Goal: Register for event/course

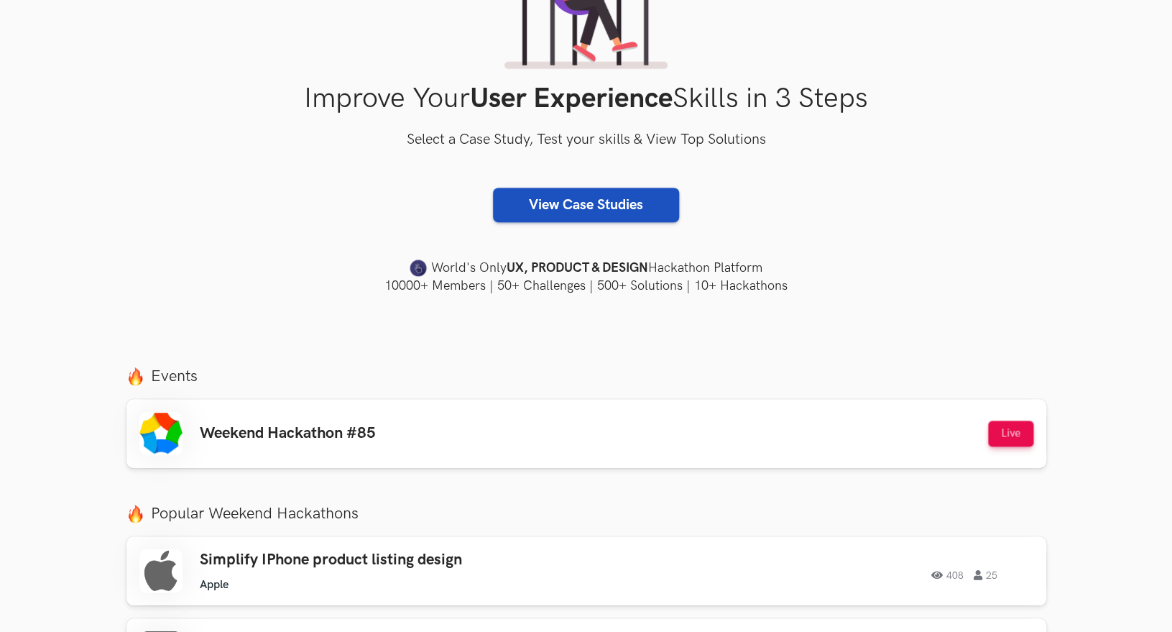
scroll to position [196, 0]
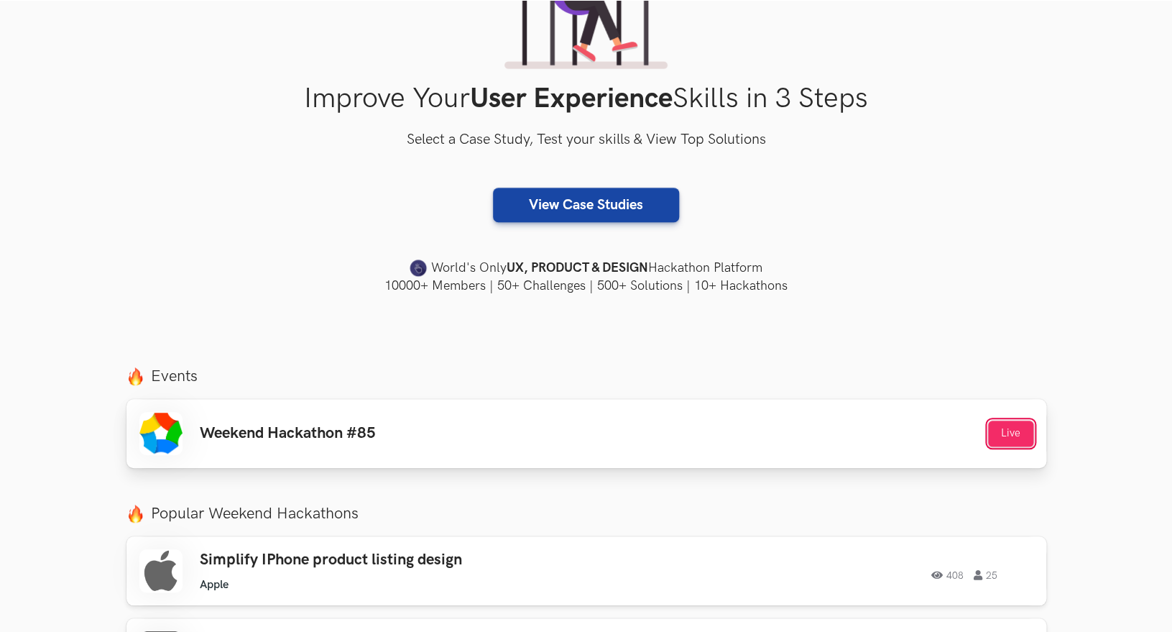
click at [996, 443] on button "Live" at bounding box center [1010, 433] width 45 height 26
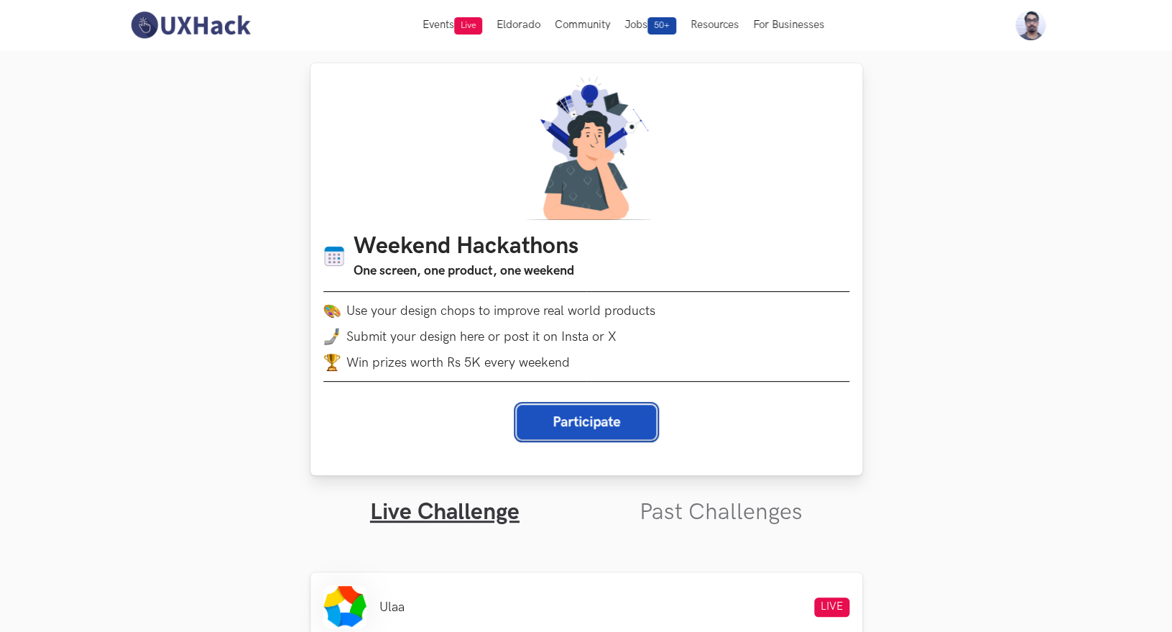
click at [567, 420] on button "Participate" at bounding box center [586, 421] width 139 height 34
click at [617, 431] on button "Participate" at bounding box center [586, 421] width 139 height 34
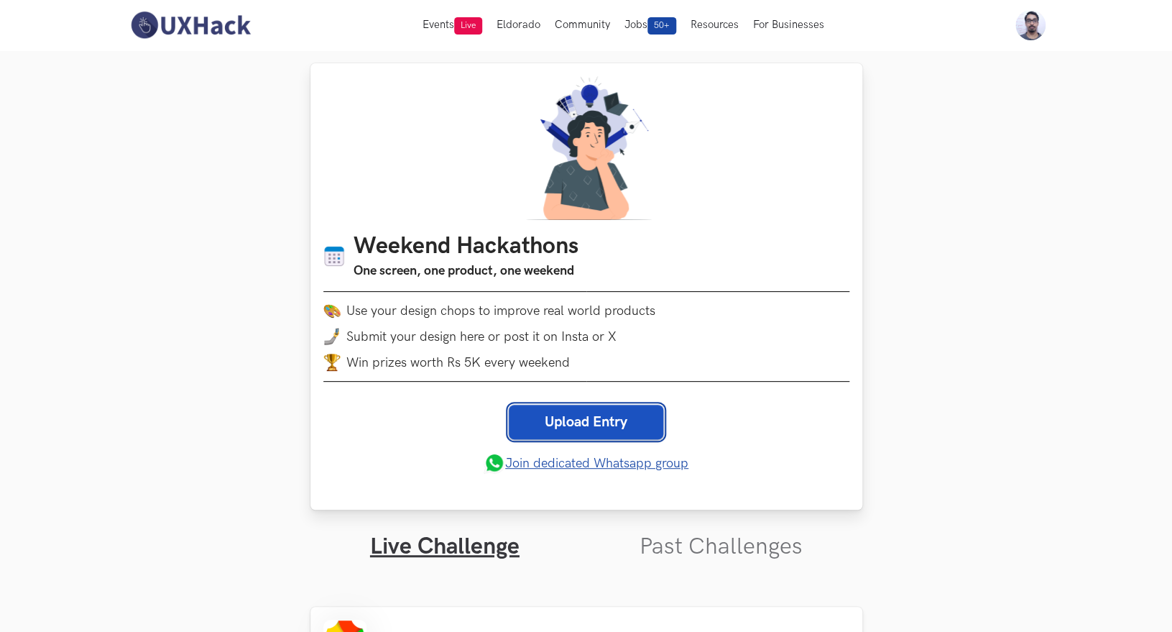
click at [598, 421] on link "Upload Entry" at bounding box center [586, 421] width 154 height 34
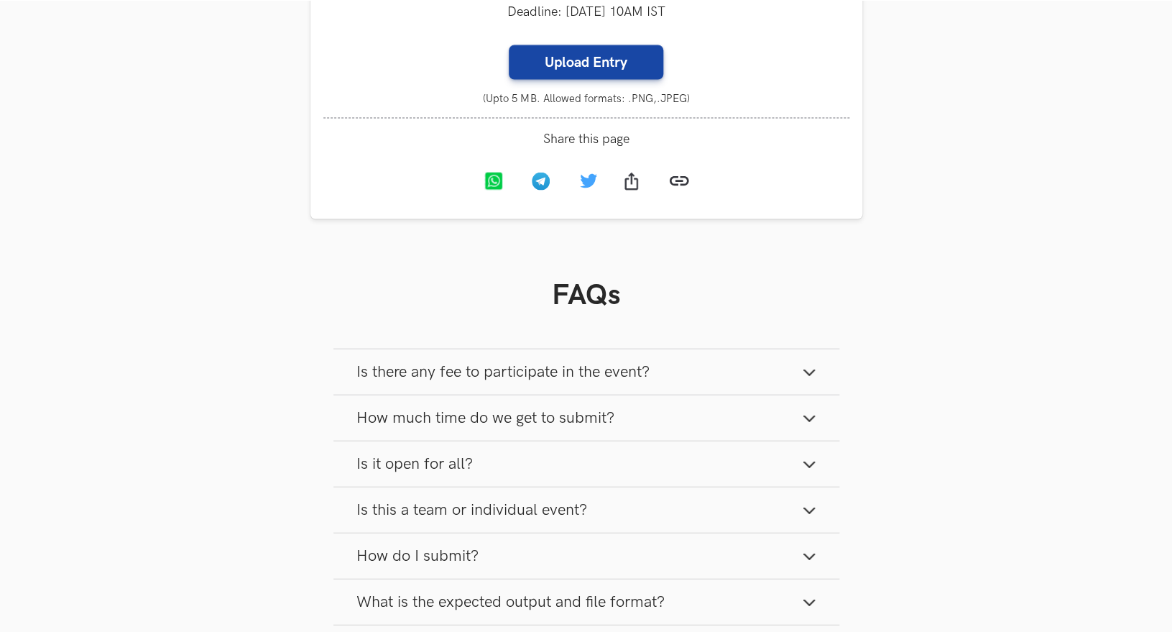
scroll to position [1158, 0]
click at [601, 72] on label "Upload Entry" at bounding box center [586, 61] width 154 height 34
click at [509, 44] on input "Upload Entry" at bounding box center [508, 43] width 1 height 1
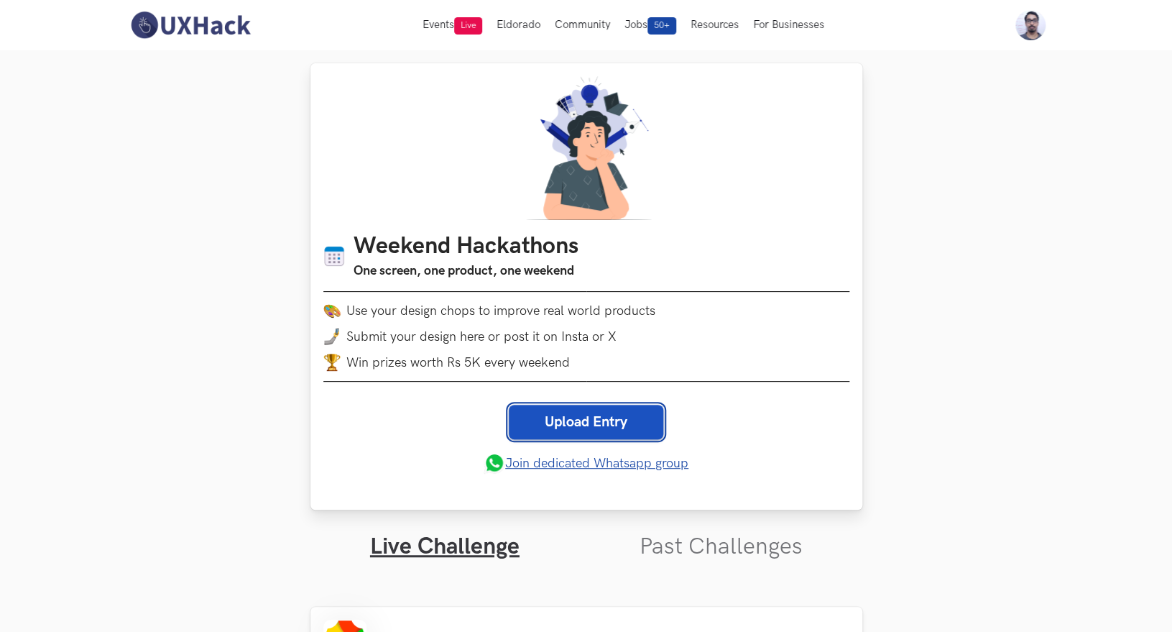
click at [619, 425] on link "Upload Entry" at bounding box center [586, 421] width 154 height 34
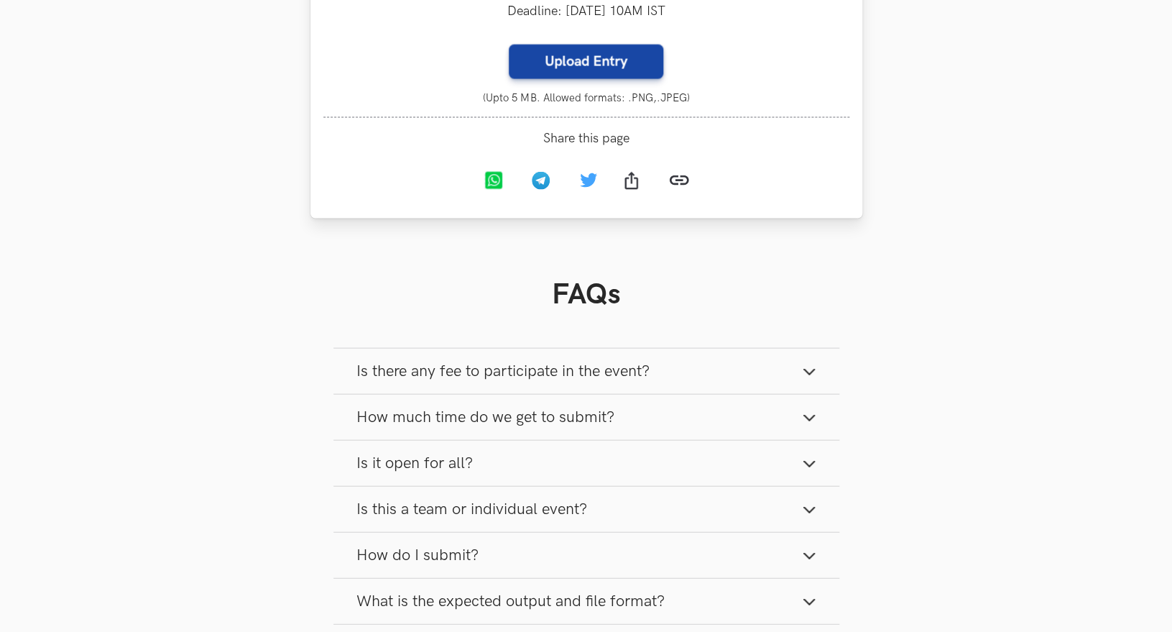
scroll to position [1158, 0]
click at [598, 65] on label "Upload Entry" at bounding box center [586, 61] width 154 height 34
click at [509, 44] on input "Upload Entry" at bounding box center [508, 43] width 1 height 1
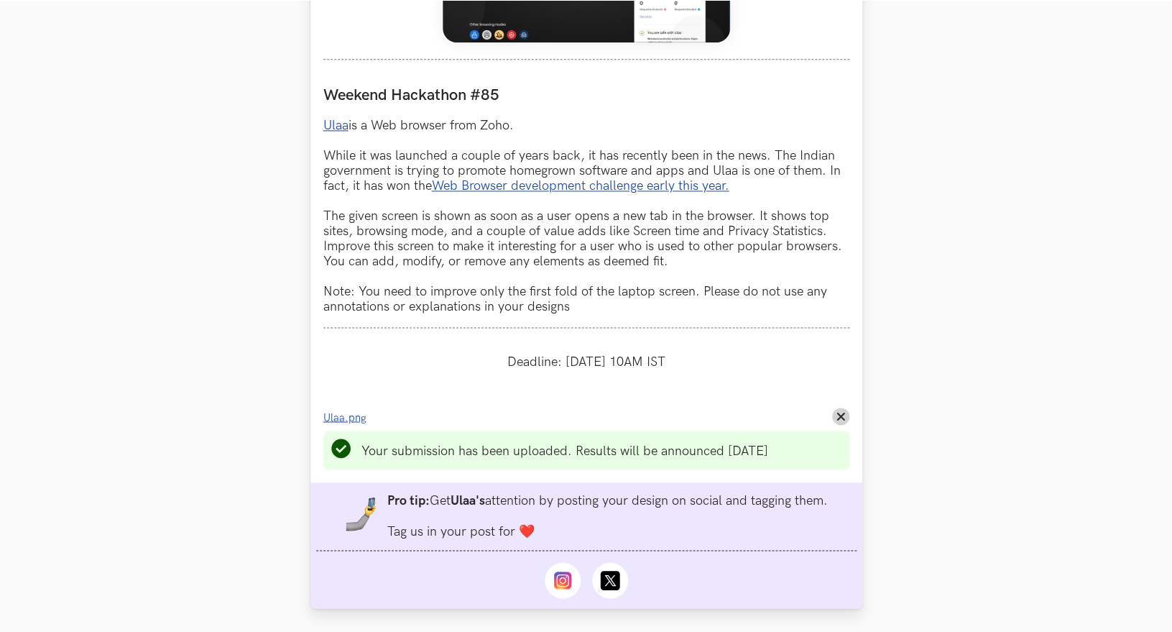
scroll to position [814, 0]
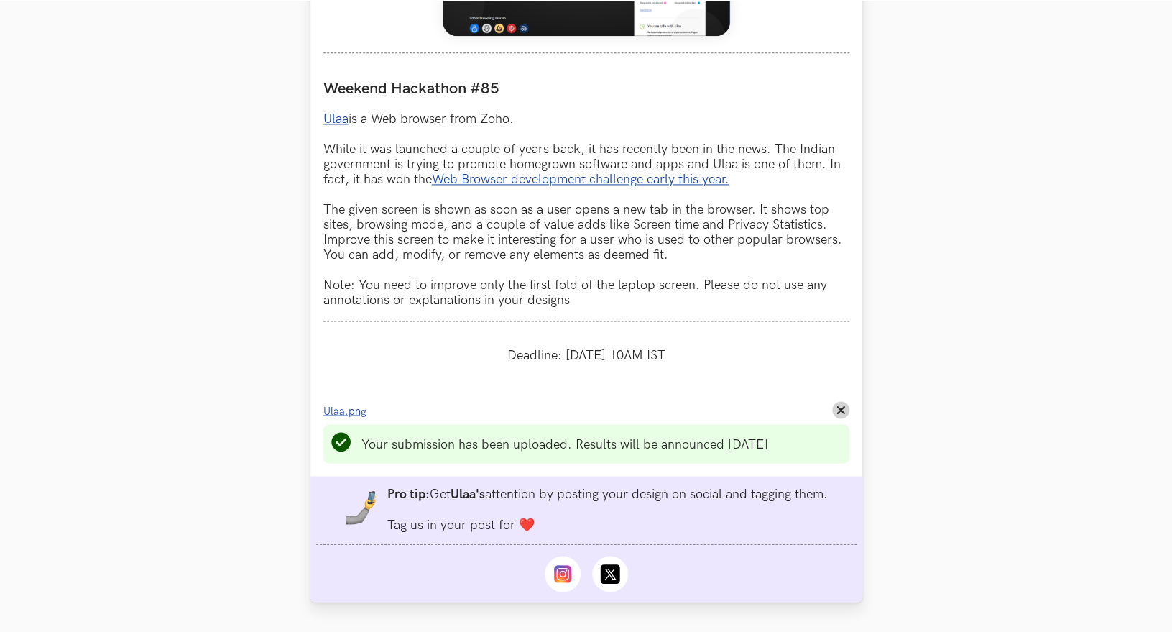
click at [609, 583] on icon at bounding box center [609, 573] width 19 height 19
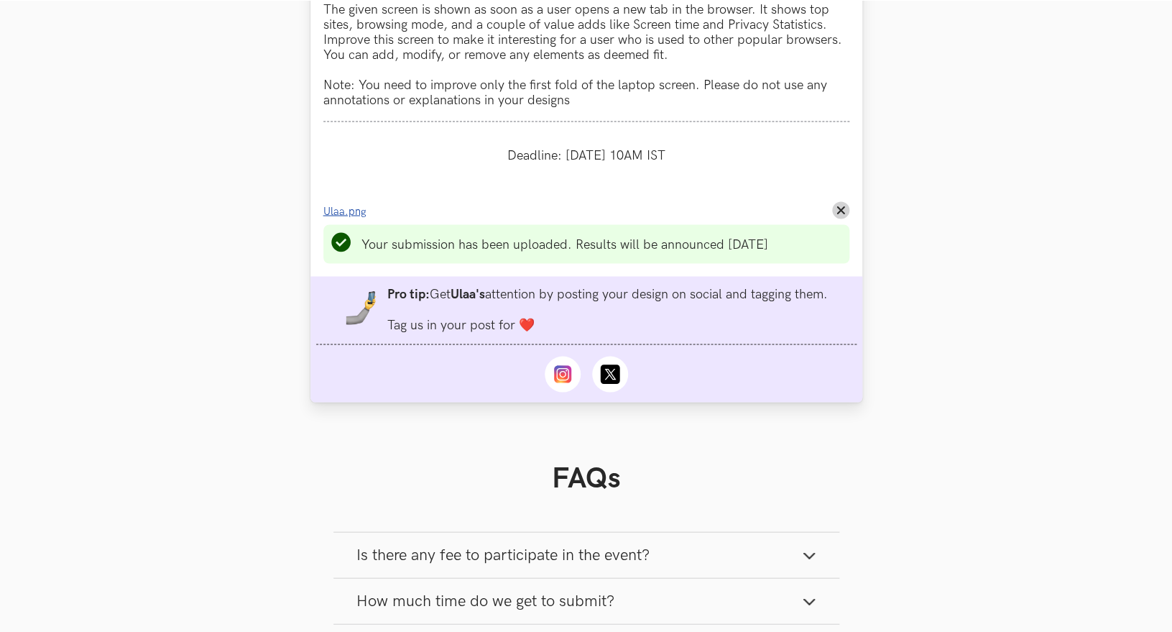
scroll to position [1070, 0]
